Goal: Task Accomplishment & Management: Complete application form

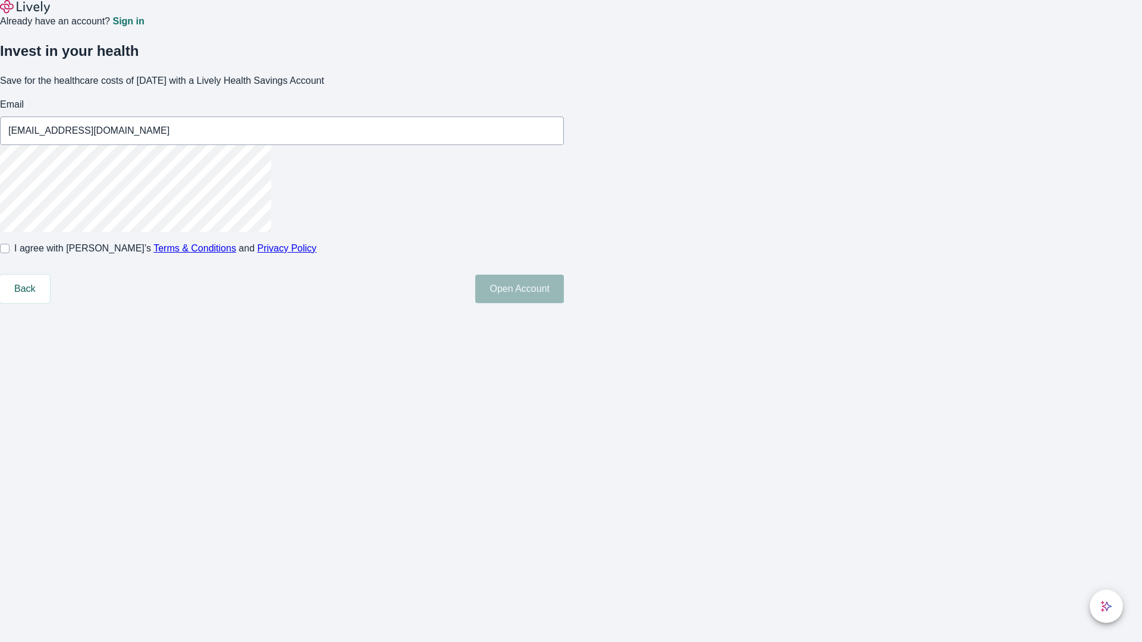
click at [10, 253] on input "I agree with Lively’s Terms & Conditions and Privacy Policy" at bounding box center [5, 249] width 10 height 10
checkbox input "true"
click at [564, 303] on button "Open Account" at bounding box center [519, 289] width 89 height 29
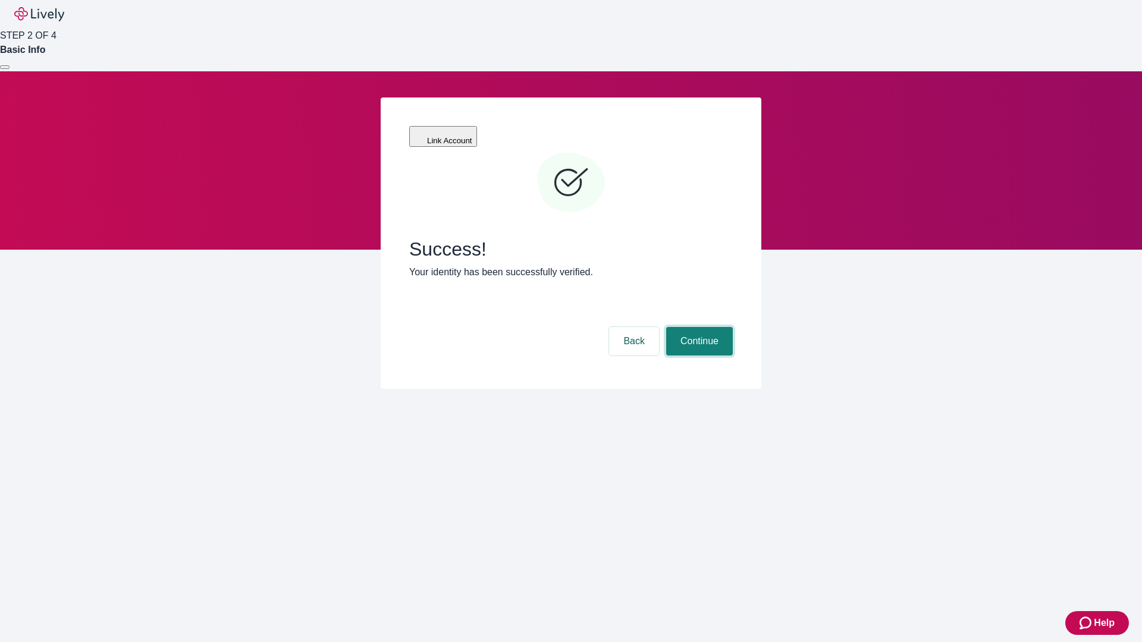
click at [697, 327] on button "Continue" at bounding box center [699, 341] width 67 height 29
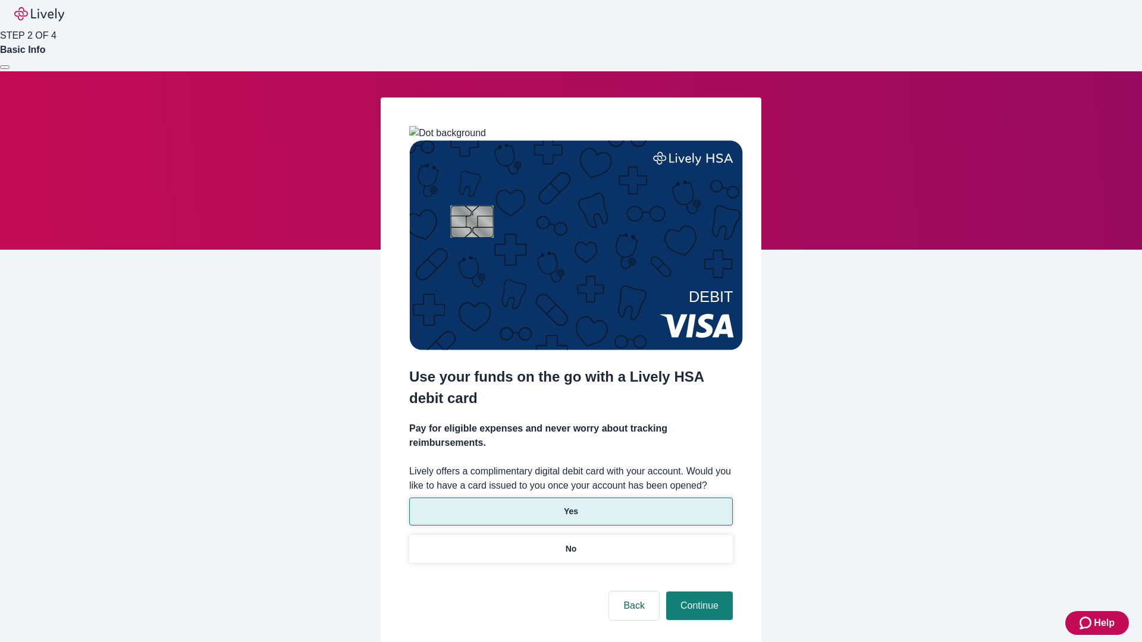
click at [570, 505] on p "Yes" at bounding box center [571, 511] width 14 height 12
click at [697, 592] on button "Continue" at bounding box center [699, 606] width 67 height 29
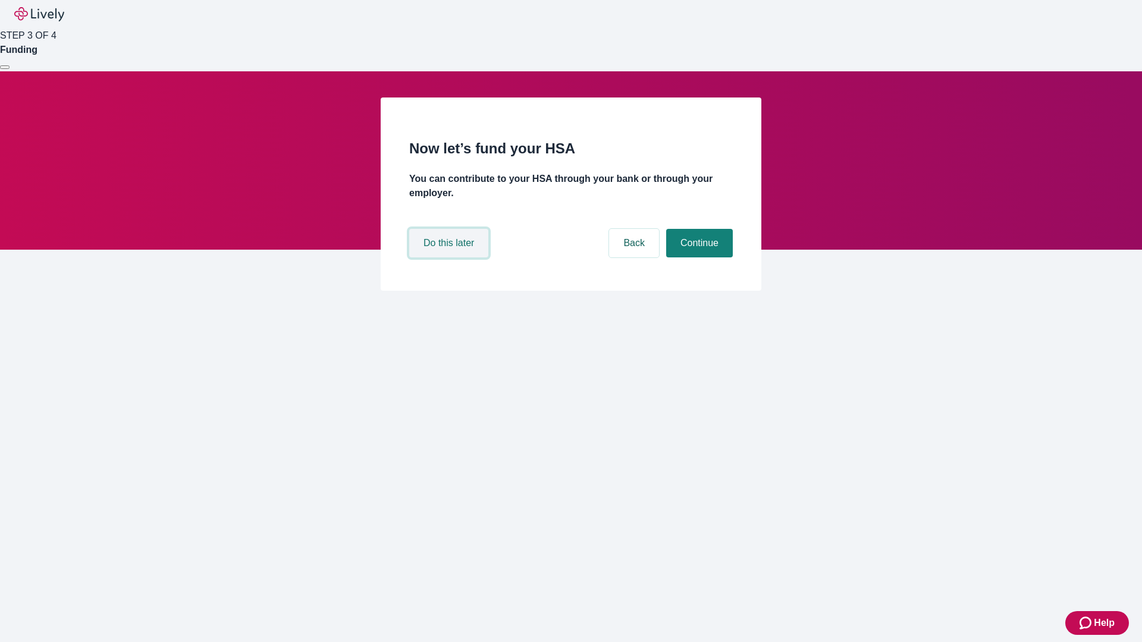
click at [450, 257] on button "Do this later" at bounding box center [448, 243] width 79 height 29
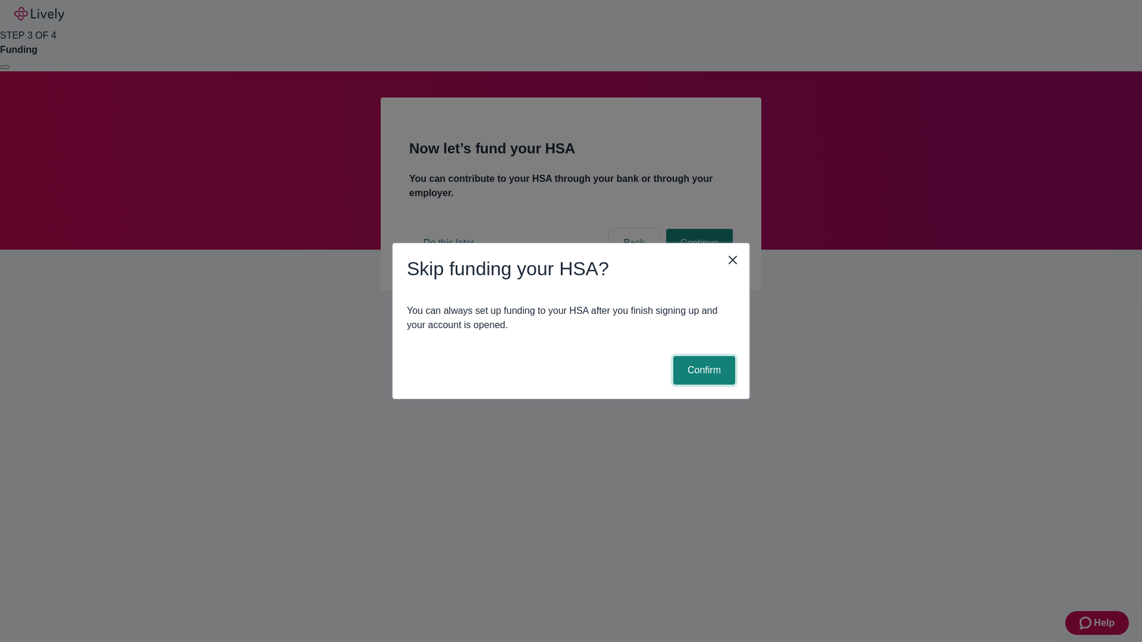
click at [702, 370] on button "Confirm" at bounding box center [704, 370] width 62 height 29
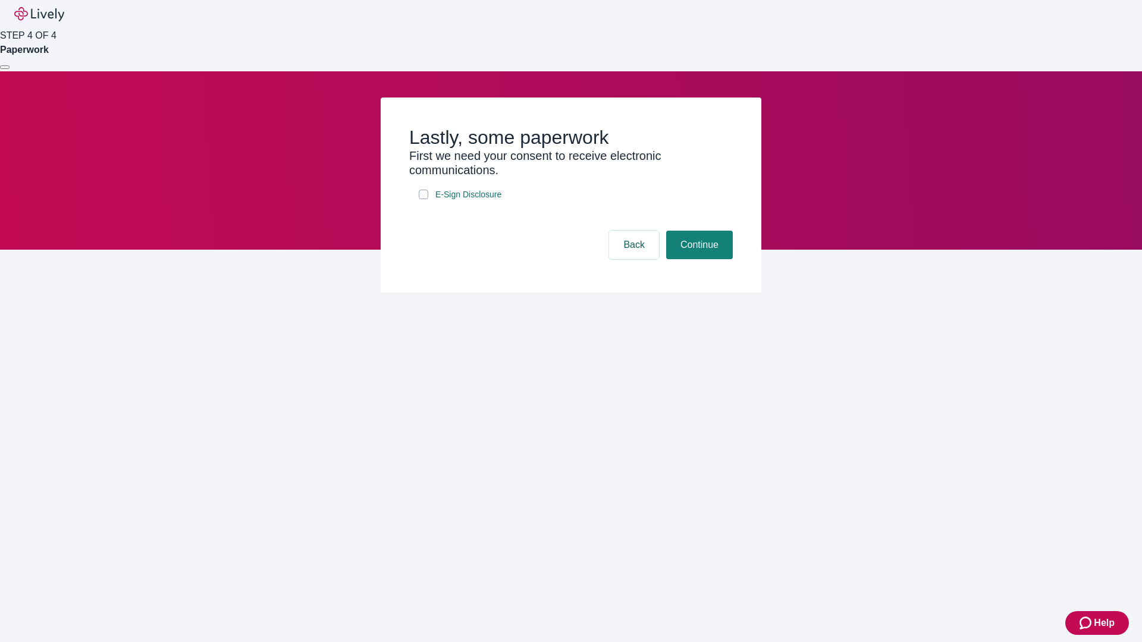
click at [423, 199] on input "E-Sign Disclosure" at bounding box center [424, 195] width 10 height 10
checkbox input "true"
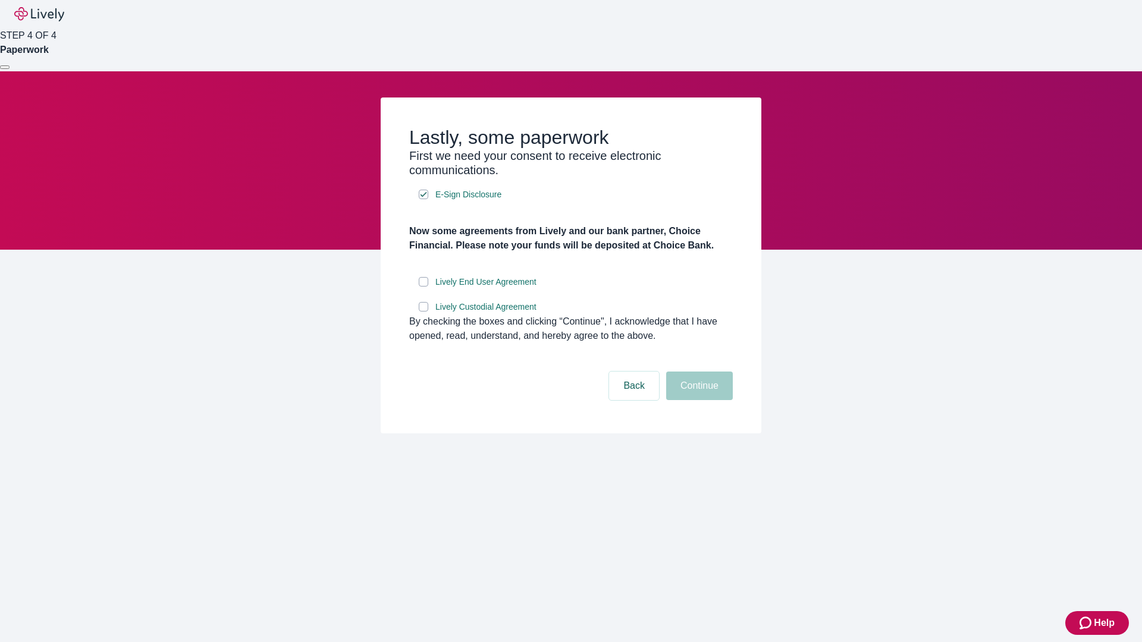
click at [423, 287] on input "Lively End User Agreement" at bounding box center [424, 282] width 10 height 10
checkbox input "true"
click at [423, 312] on input "Lively Custodial Agreement" at bounding box center [424, 307] width 10 height 10
checkbox input "true"
click at [697, 400] on button "Continue" at bounding box center [699, 386] width 67 height 29
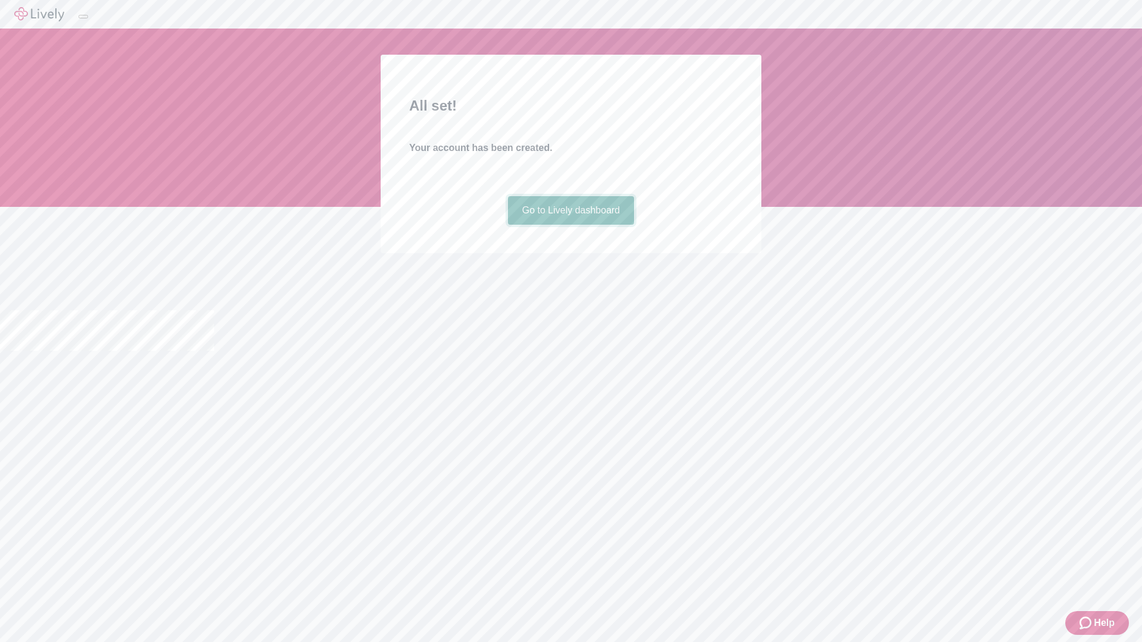
click at [570, 225] on link "Go to Lively dashboard" at bounding box center [571, 210] width 127 height 29
